Goal: Information Seeking & Learning: Learn about a topic

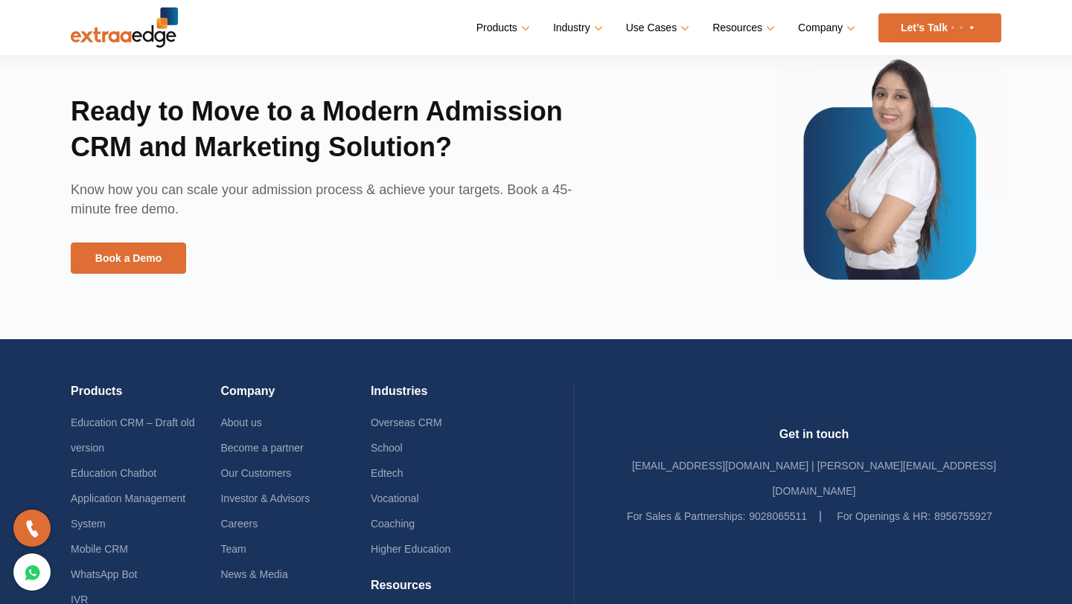
scroll to position [3225, 0]
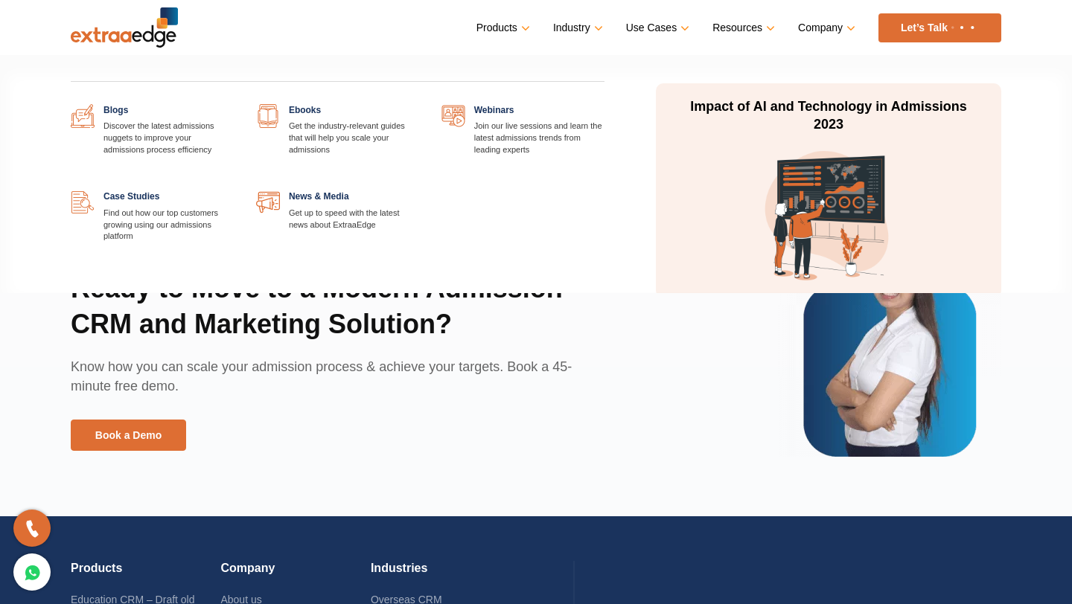
click at [735, 28] on link "Resources" at bounding box center [742, 28] width 60 height 22
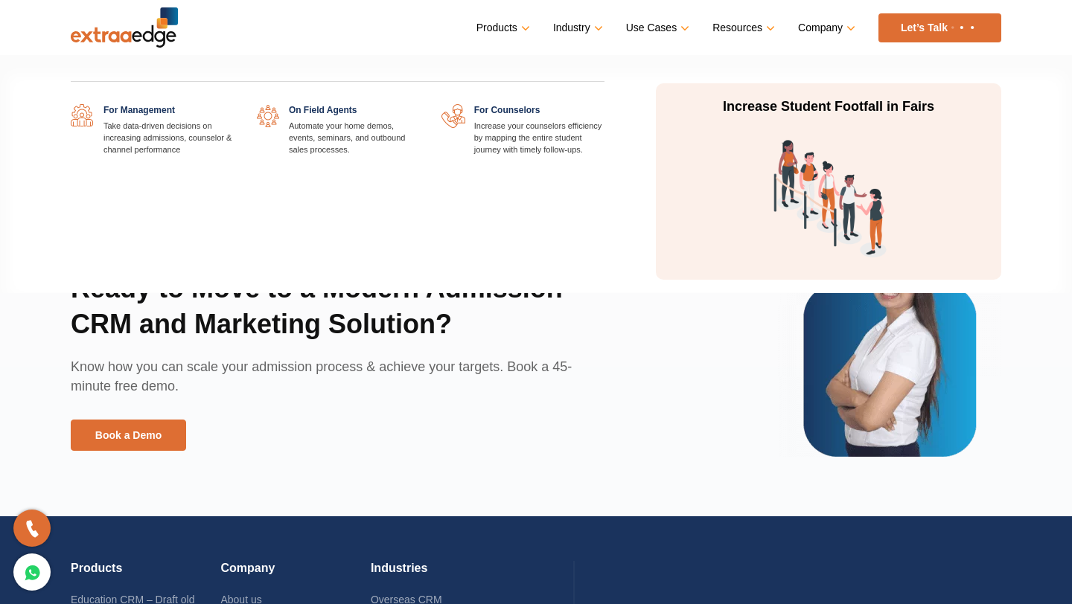
click at [662, 31] on link "Use Cases" at bounding box center [656, 28] width 60 height 22
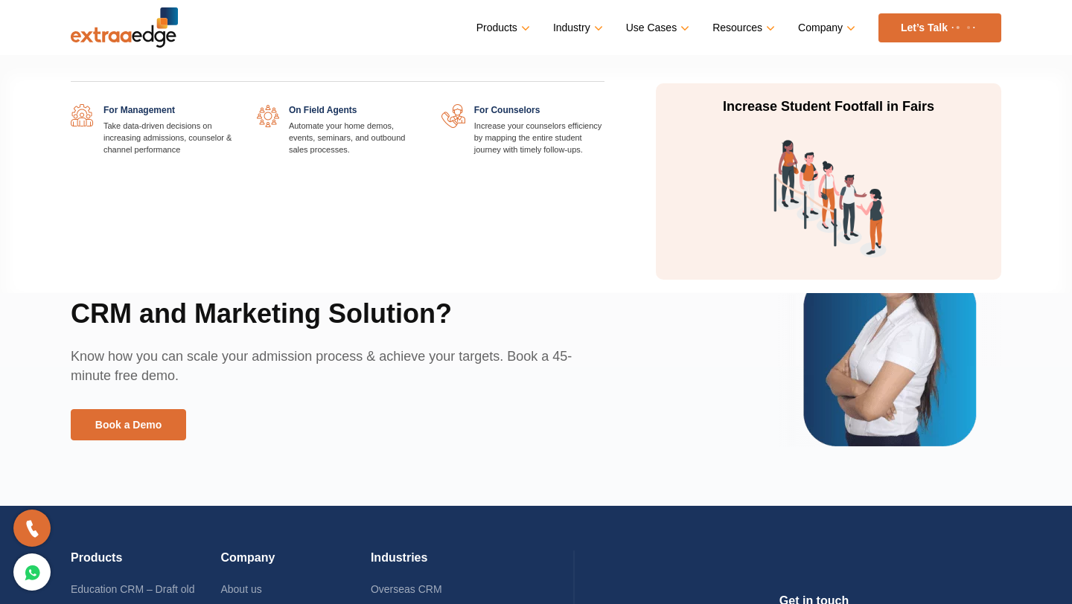
scroll to position [3215, 0]
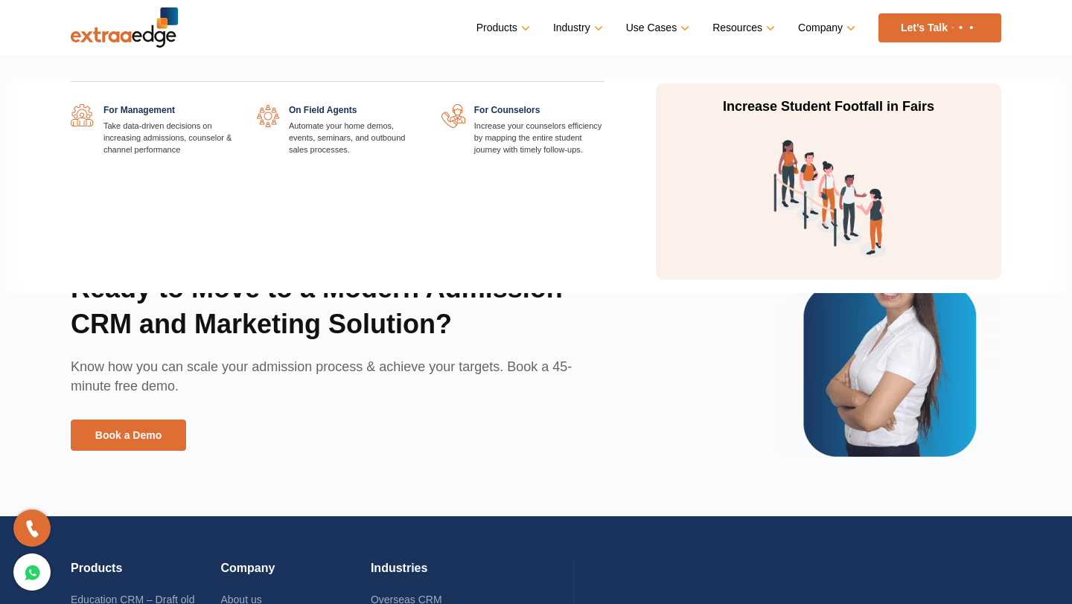
click at [684, 25] on link "Use Cases" at bounding box center [656, 28] width 60 height 22
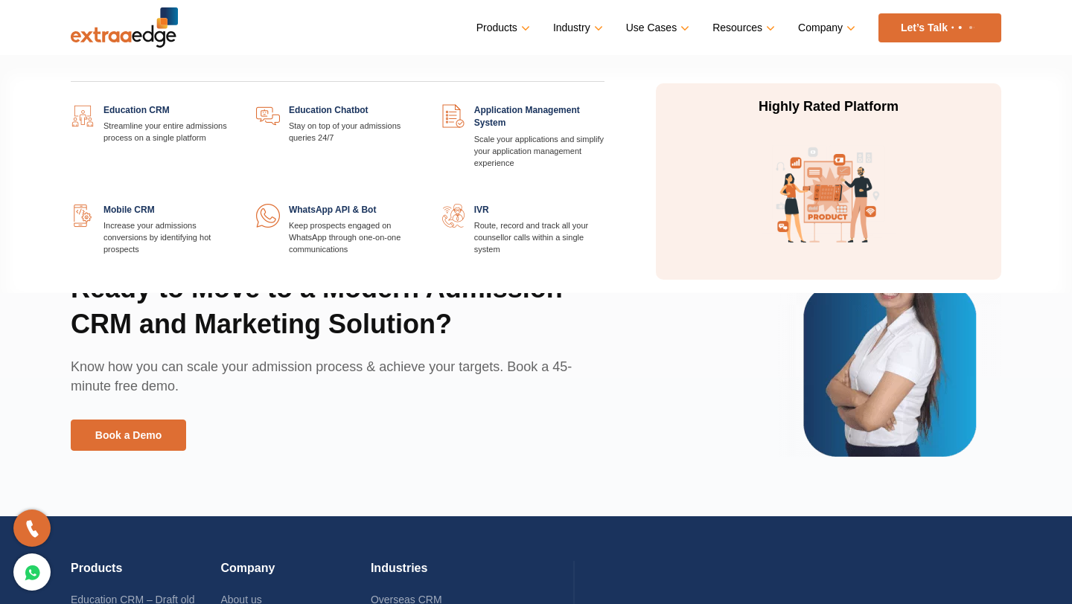
click at [419, 204] on link at bounding box center [419, 204] width 0 height 0
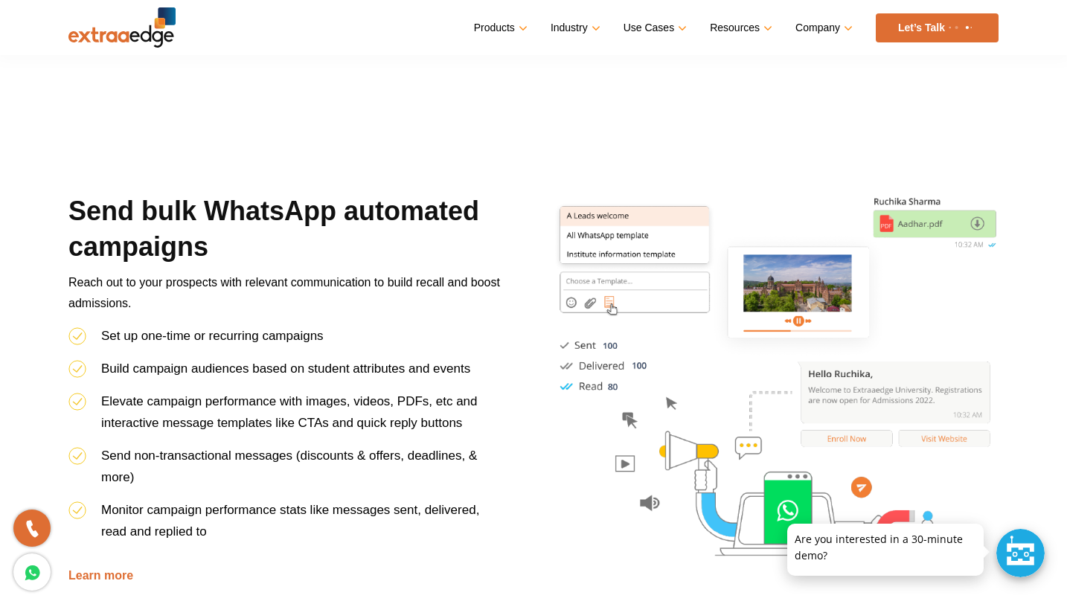
scroll to position [644, 0]
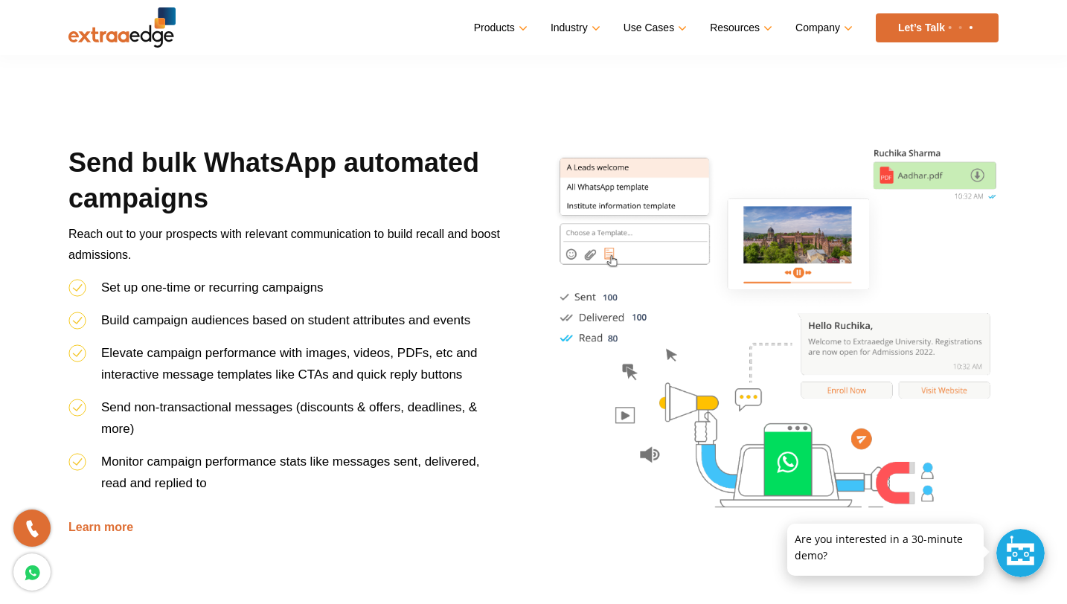
click at [1017, 546] on div at bounding box center [1021, 553] width 48 height 48
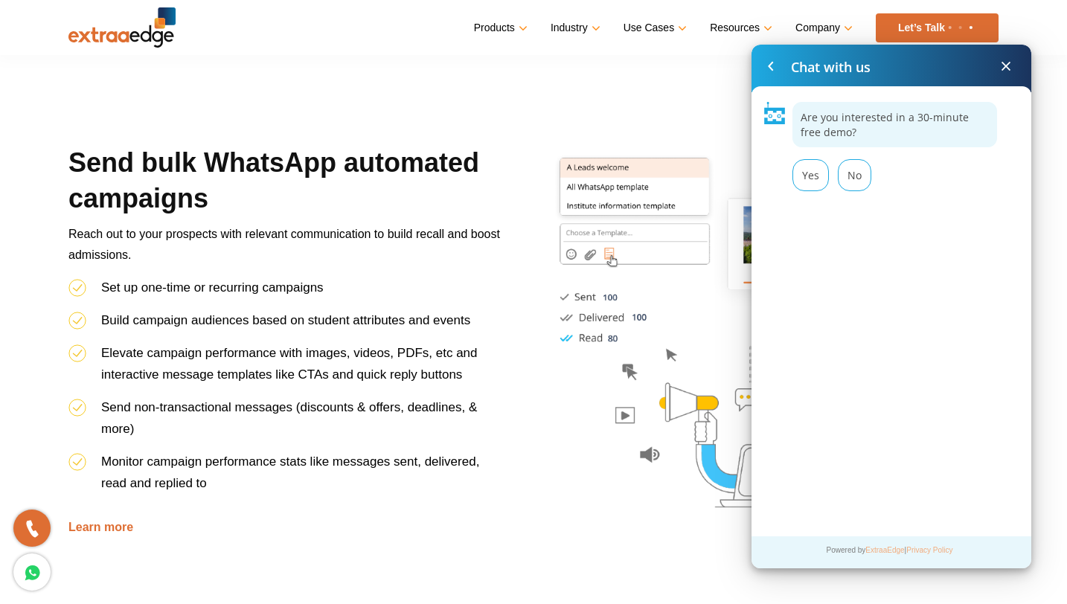
click at [1006, 71] on span at bounding box center [1006, 66] width 18 height 18
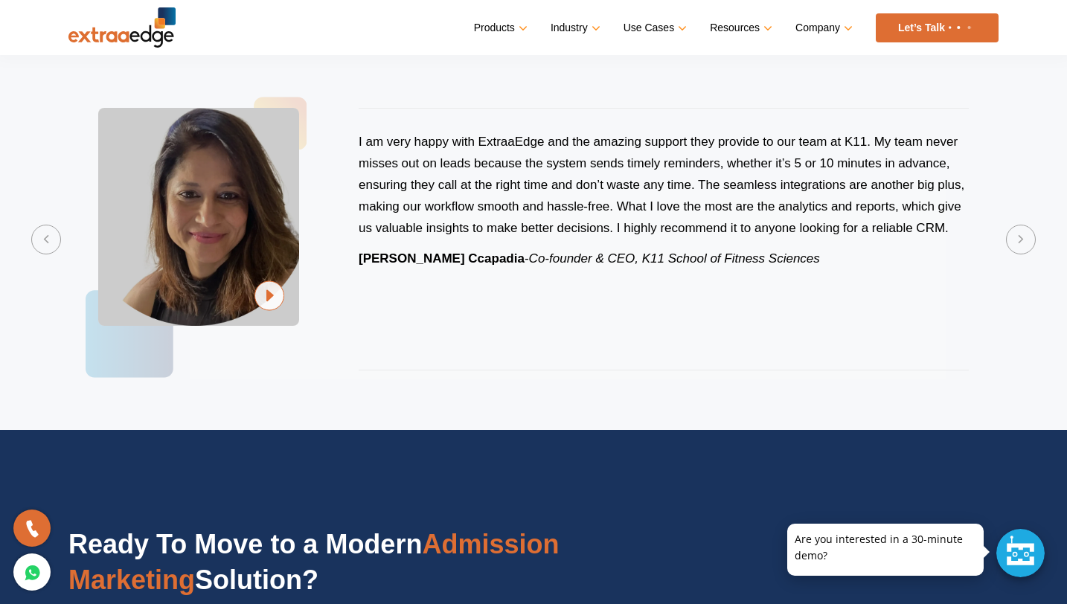
scroll to position [3375, 0]
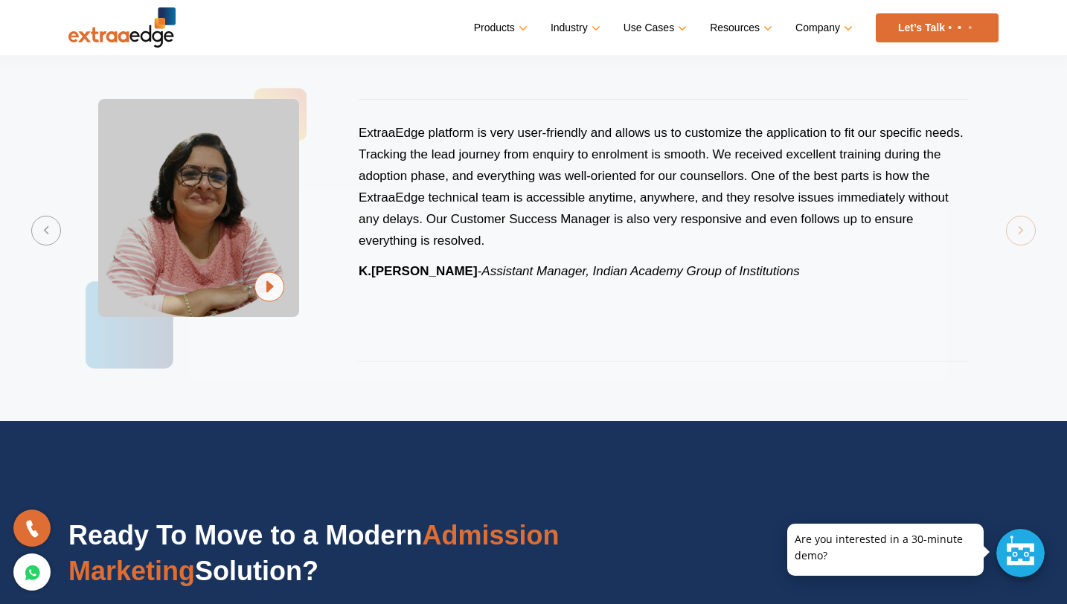
click at [1018, 223] on section "Previous ExtraaEdge is an incredibly dynamic and trustworthy platform that trul…" at bounding box center [533, 230] width 1067 height 382
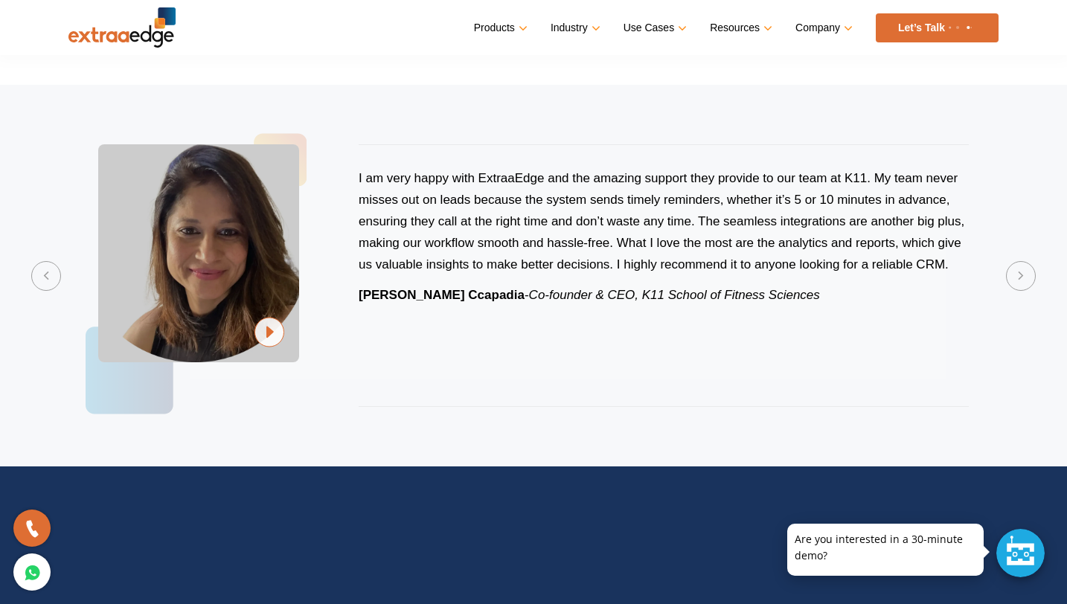
scroll to position [3286, 0]
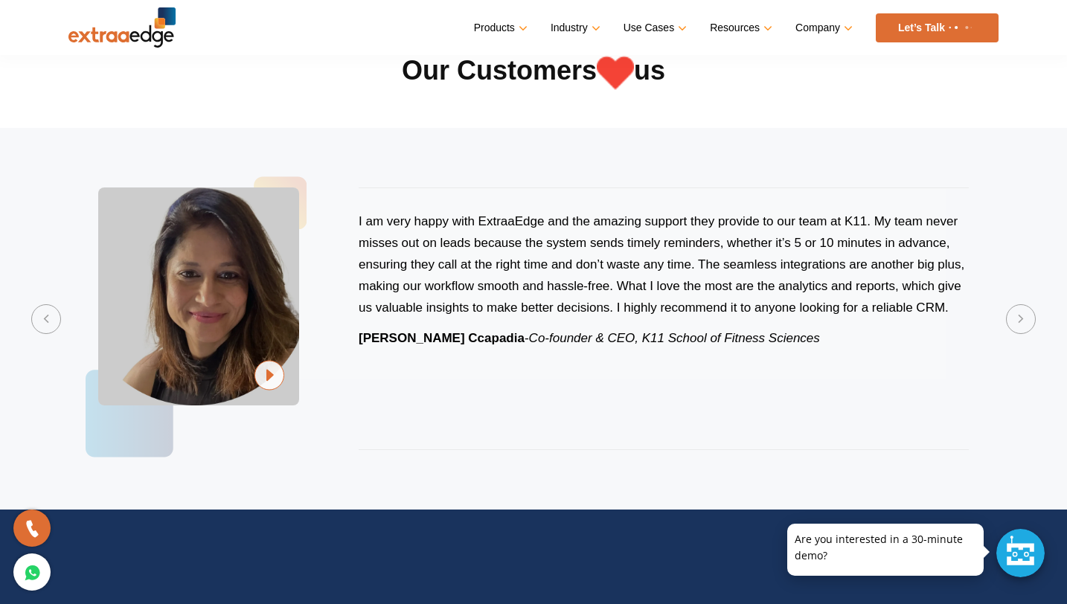
click at [589, 438] on div "I am very happy with ExtraaEdge and the amazing support they provide to our tea…" at bounding box center [664, 319] width 610 height 263
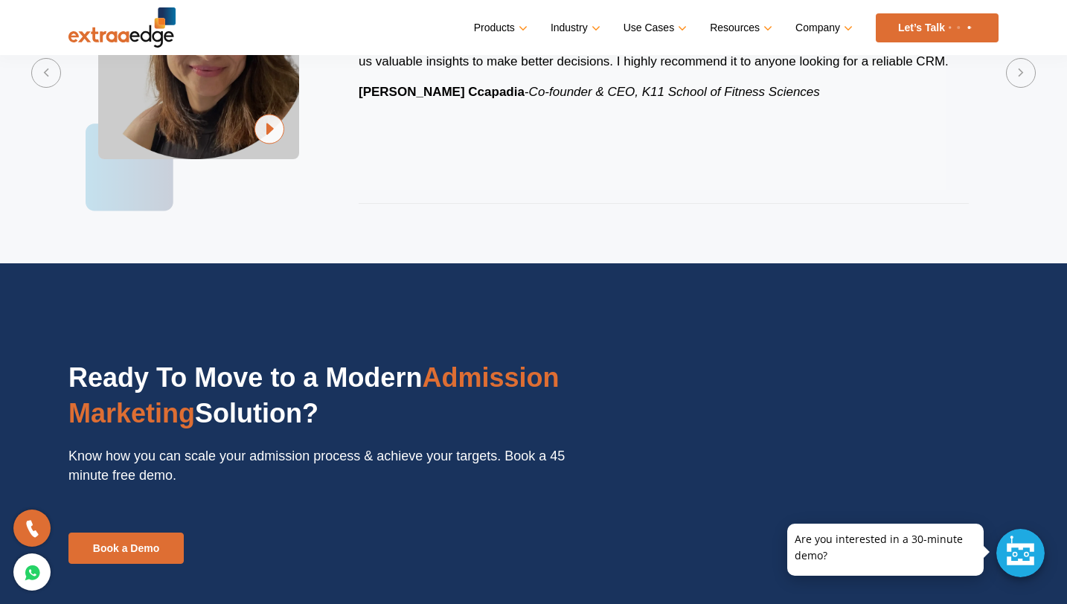
scroll to position [3884, 0]
